Goal: Transaction & Acquisition: Purchase product/service

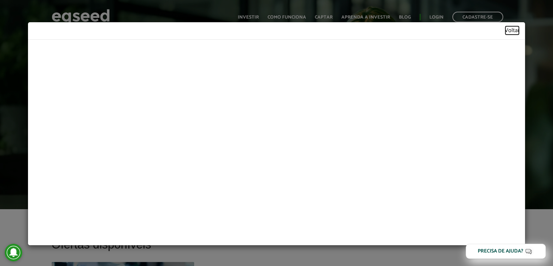
click at [512, 29] on link "Voltar" at bounding box center [512, 31] width 15 height 6
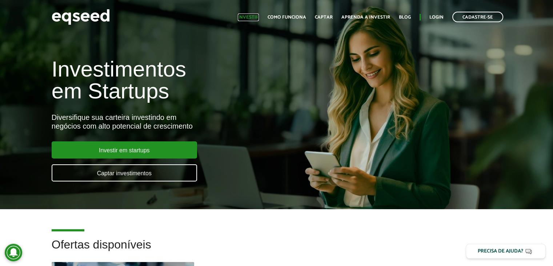
click at [251, 15] on link "Investir" at bounding box center [248, 17] width 21 height 5
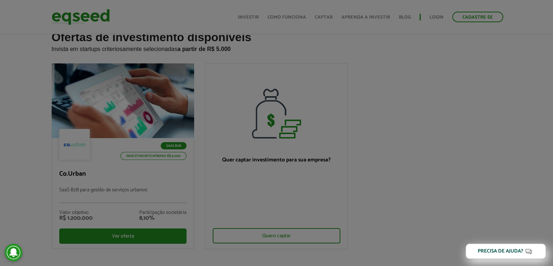
scroll to position [36, 0]
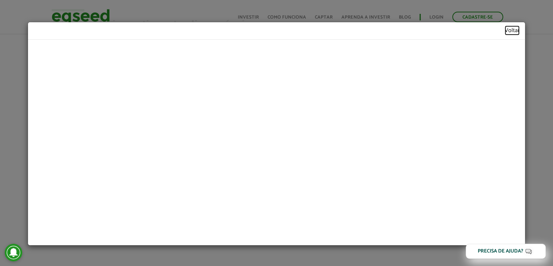
click at [514, 28] on link "Voltar" at bounding box center [512, 31] width 15 height 6
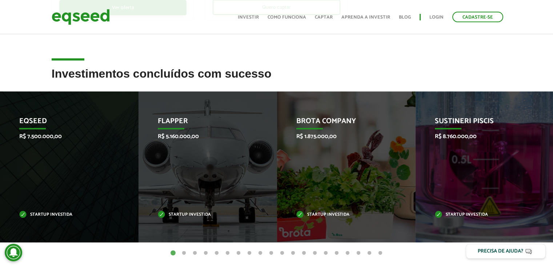
scroll to position [255, 0]
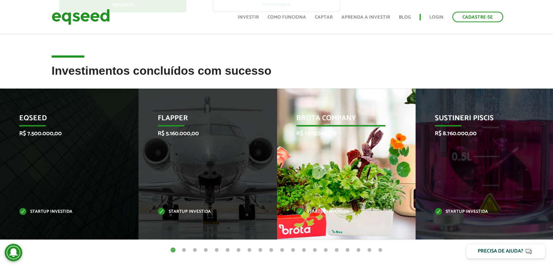
click at [316, 130] on p "R$ 1.875.000,00" at bounding box center [340, 133] width 89 height 7
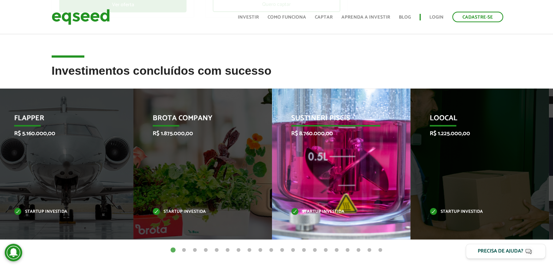
drag, startPoint x: 456, startPoint y: 131, endPoint x: 287, endPoint y: 132, distance: 168.8
click at [291, 132] on p "R$ 8.760.000,00" at bounding box center [335, 133] width 89 height 7
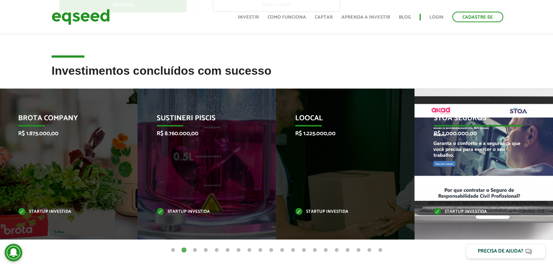
drag, startPoint x: 230, startPoint y: 125, endPoint x: 506, endPoint y: 125, distance: 276.1
click at [506, 125] on p "STOA Seguros" at bounding box center [478, 120] width 89 height 12
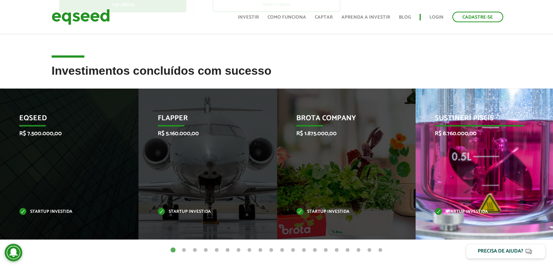
click at [468, 115] on p "Sustineri Piscis" at bounding box center [479, 120] width 89 height 12
click at [455, 137] on p "R$ 8.760.000,00" at bounding box center [479, 133] width 89 height 7
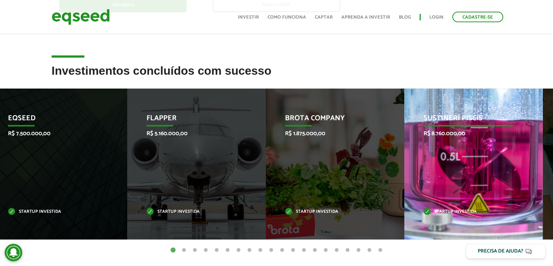
drag, startPoint x: 446, startPoint y: 143, endPoint x: 326, endPoint y: 139, distance: 119.7
click at [404, 140] on div "Sustineri Piscis R$ 8.760.000,00 Startup investida" at bounding box center [468, 163] width 128 height 151
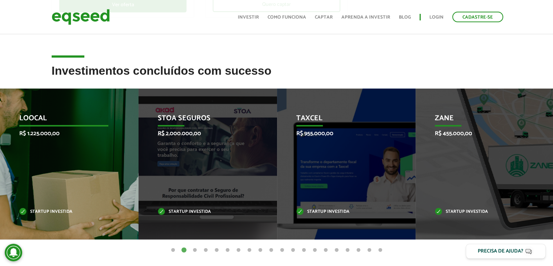
click at [81, 141] on div "Loocal R$ 1.225.000,00 Startup investida" at bounding box center [64, 163] width 128 height 151
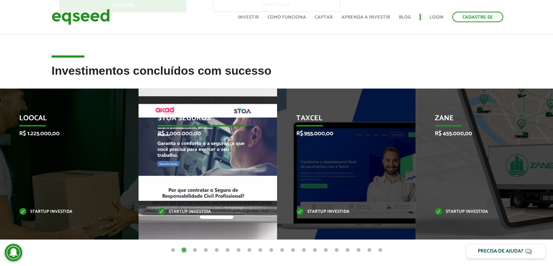
click at [225, 134] on p "R$ 2.000.000,00" at bounding box center [202, 133] width 89 height 7
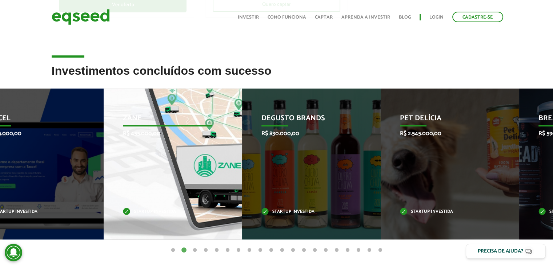
drag, startPoint x: 446, startPoint y: 181, endPoint x: 133, endPoint y: 178, distance: 312.1
click at [133, 178] on div "Zane R$ 455.000,00 Startup investida" at bounding box center [168, 163] width 128 height 151
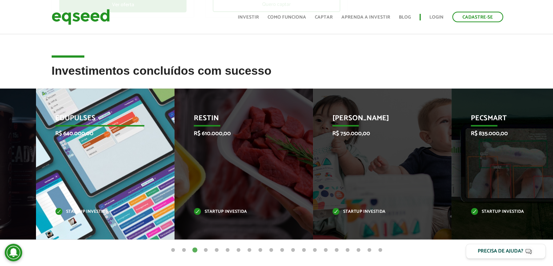
drag, startPoint x: 464, startPoint y: 193, endPoint x: 60, endPoint y: 200, distance: 404.5
click at [60, 200] on div "Edupulses R$ 640.000,00 Startup investida" at bounding box center [100, 163] width 128 height 151
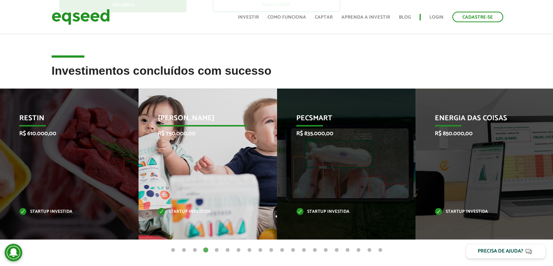
click at [196, 195] on div "Jornada Mima R$ 750.000,00 Startup investida" at bounding box center [203, 163] width 128 height 151
click at [173, 116] on p "Jornada Mima" at bounding box center [202, 120] width 89 height 12
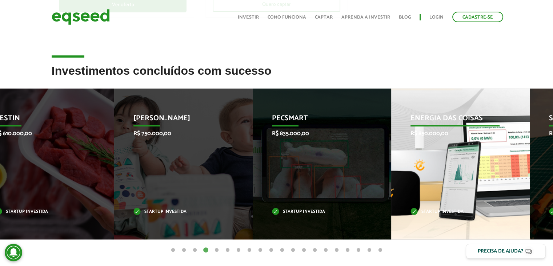
drag, startPoint x: 468, startPoint y: 169, endPoint x: 443, endPoint y: 169, distance: 24.4
click at [443, 169] on div "Energia das Coisas R$ 850.000,00 Startup investida" at bounding box center [455, 163] width 128 height 151
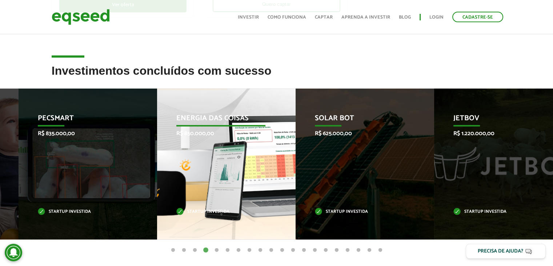
drag, startPoint x: 429, startPoint y: 164, endPoint x: 169, endPoint y: 148, distance: 260.6
click at [169, 148] on div "Energia das Coisas R$ 850.000,00 Startup investida" at bounding box center [221, 163] width 128 height 151
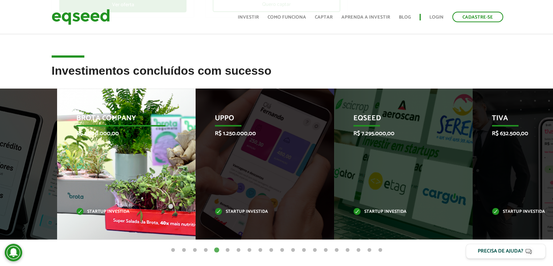
drag, startPoint x: 444, startPoint y: 161, endPoint x: 78, endPoint y: 160, distance: 366.3
click at [78, 160] on div "Brota Company R$ 1.000.000,00 Startup investida" at bounding box center [121, 163] width 128 height 151
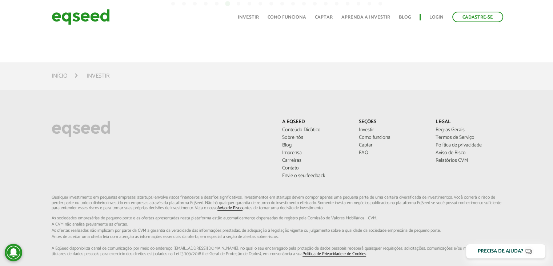
scroll to position [0, 0]
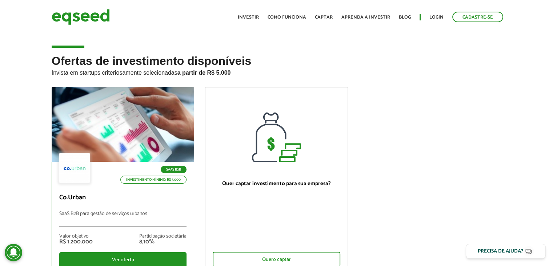
drag, startPoint x: 163, startPoint y: 259, endPoint x: 157, endPoint y: 88, distance: 171.4
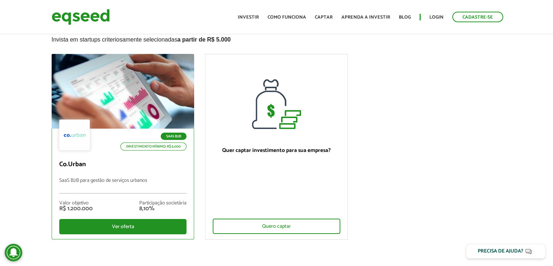
scroll to position [73, 0]
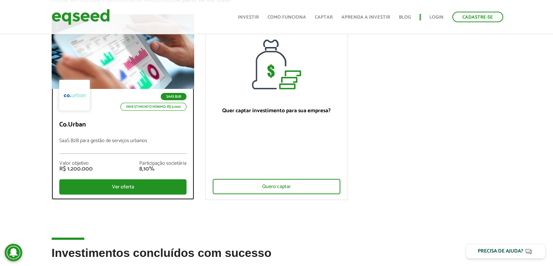
click at [114, 77] on div at bounding box center [122, 51] width 171 height 89
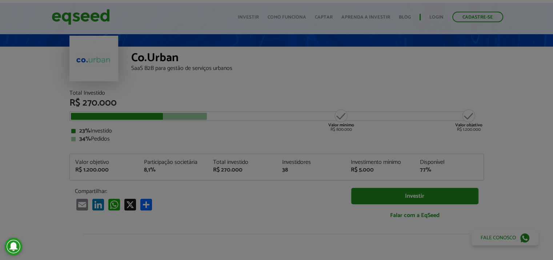
scroll to position [36, 0]
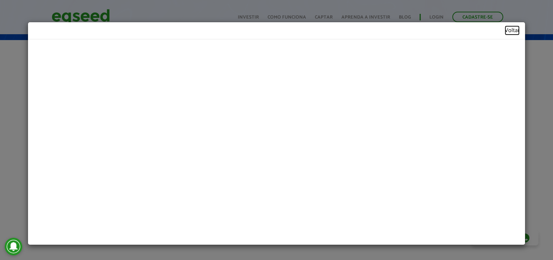
click at [511, 31] on link "Voltar" at bounding box center [512, 31] width 15 height 6
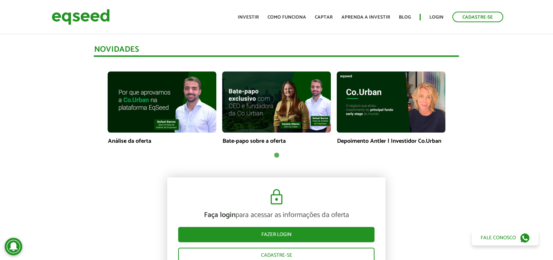
scroll to position [0, 0]
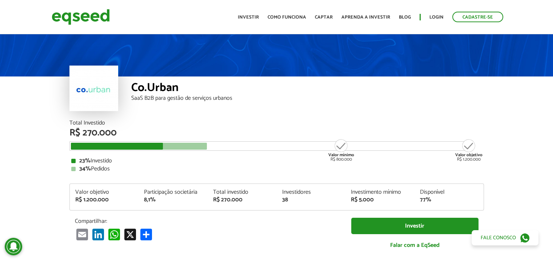
drag, startPoint x: 451, startPoint y: 184, endPoint x: 442, endPoint y: 12, distance: 171.9
